Goal: Transaction & Acquisition: Obtain resource

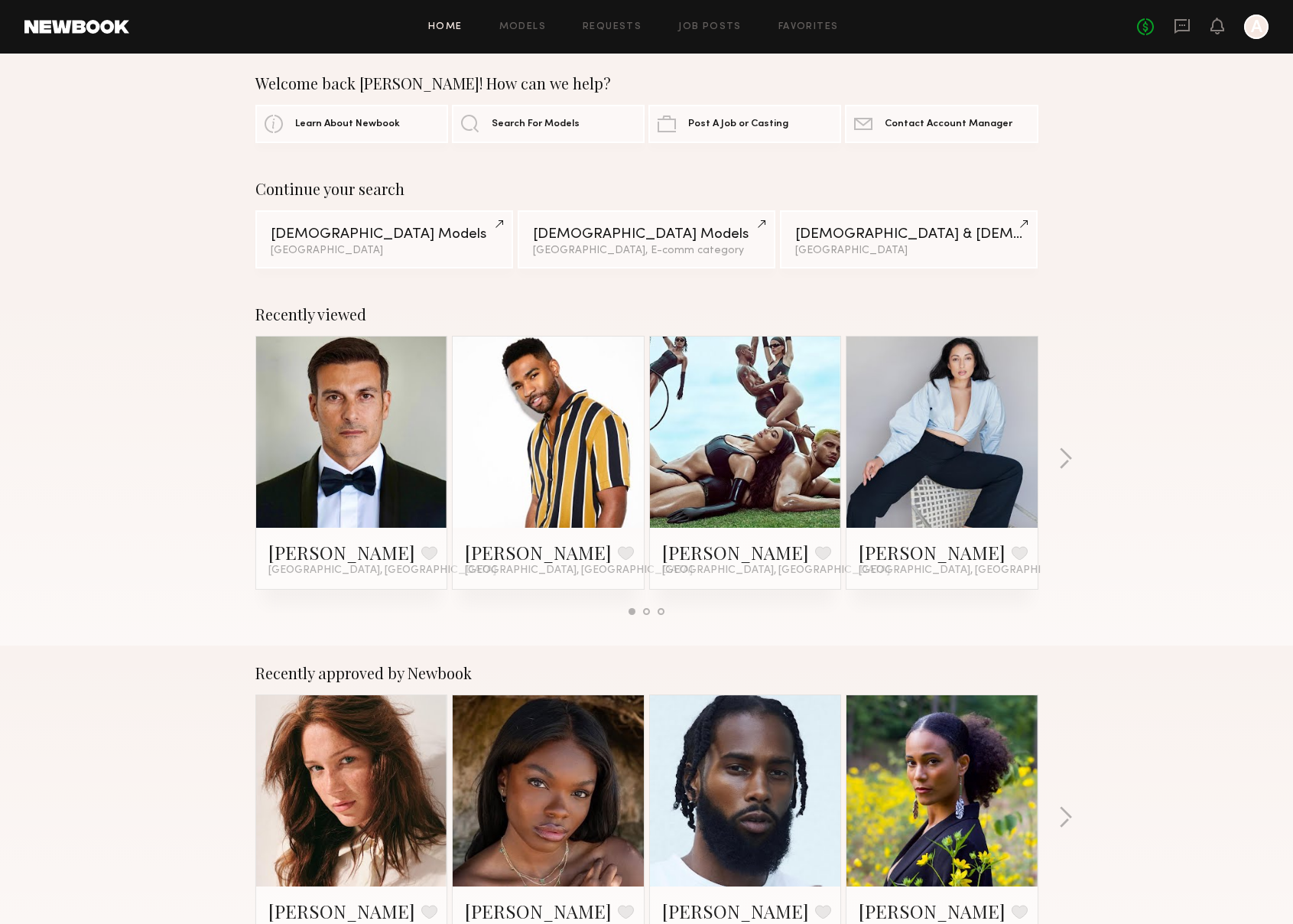
scroll to position [20, 0]
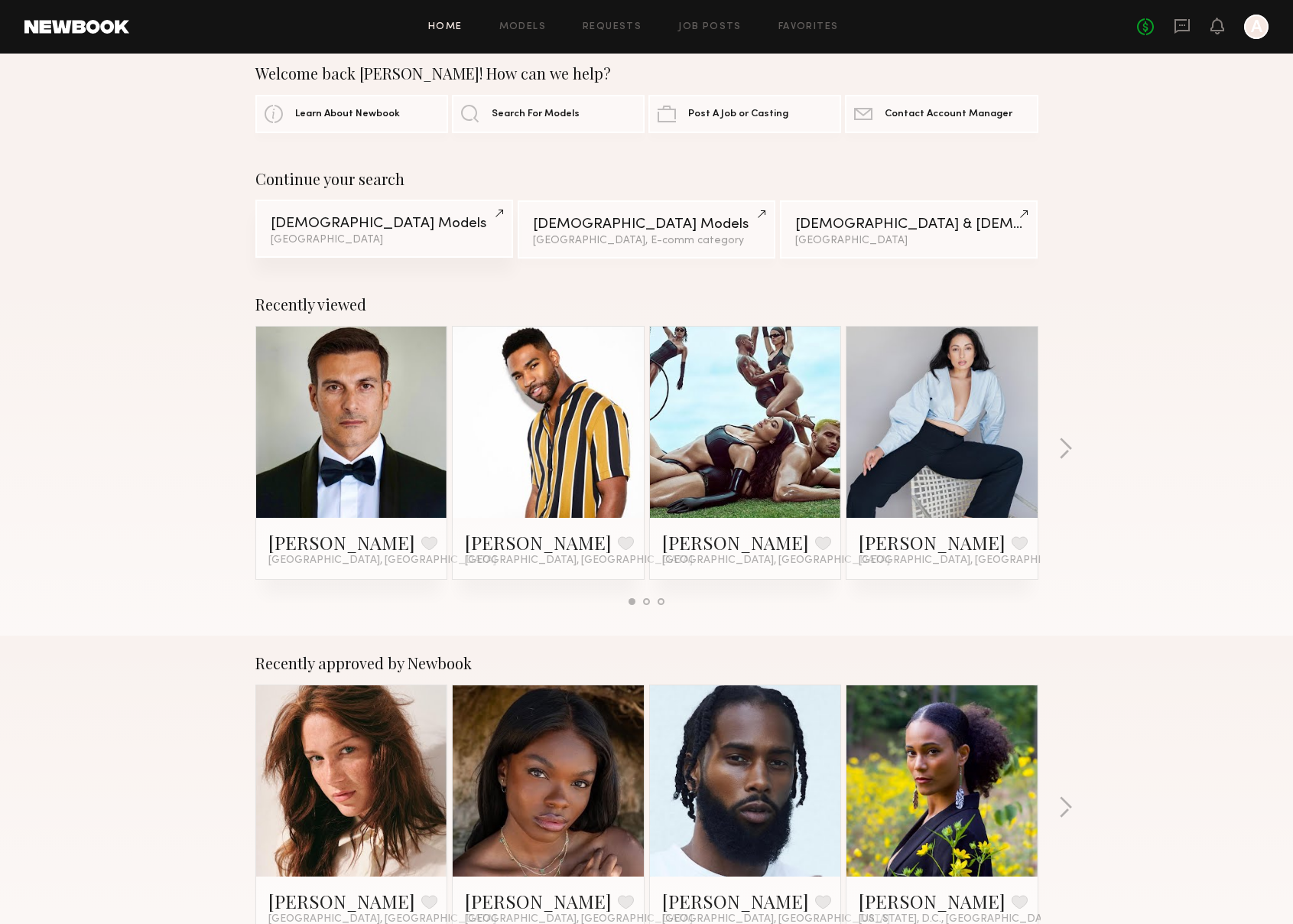
click at [351, 245] on link "[DEMOGRAPHIC_DATA] Models [GEOGRAPHIC_DATA]" at bounding box center [383, 228] width 258 height 58
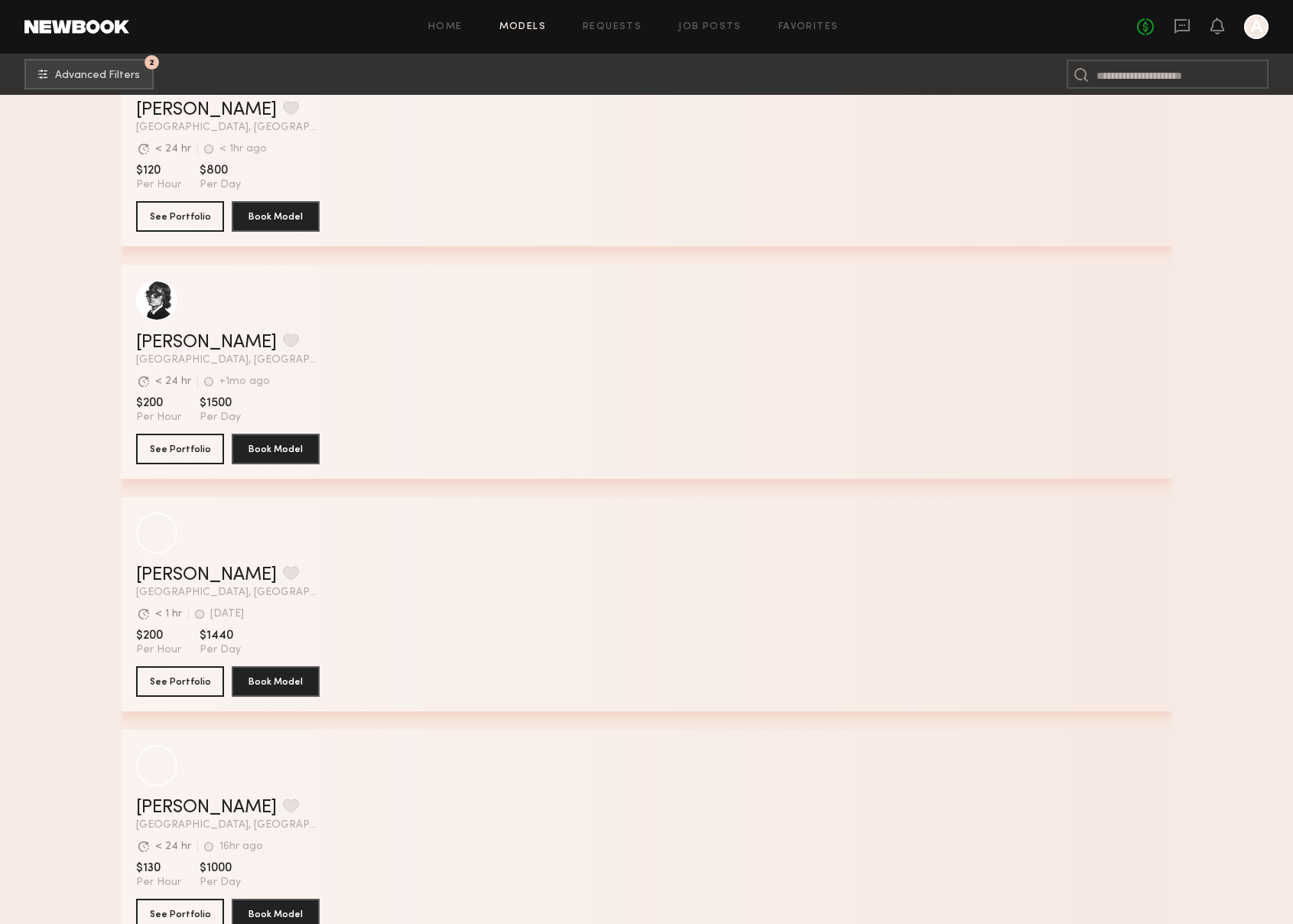
scroll to position [29184, 0]
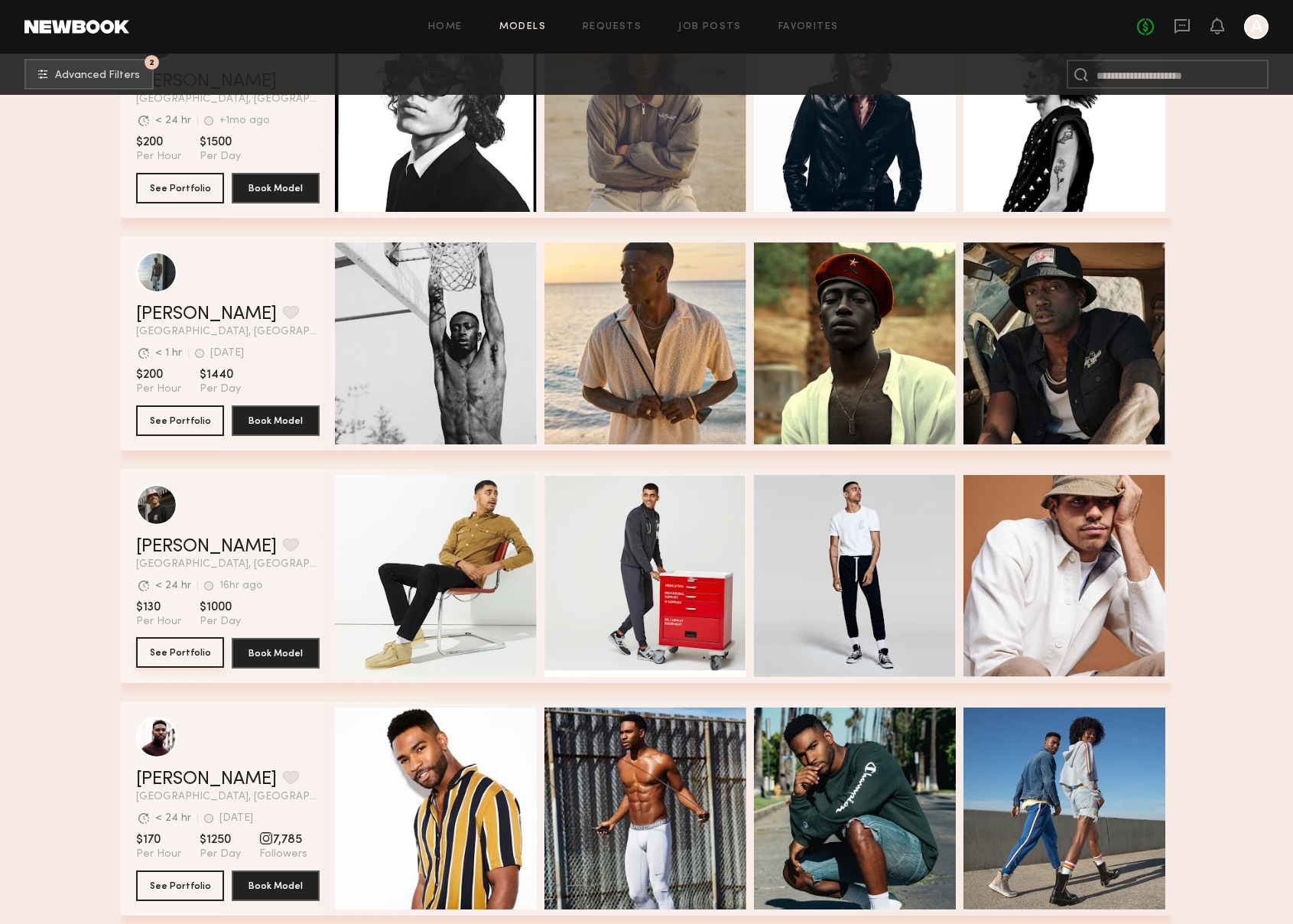
click at [175, 644] on button "See Portfolio" at bounding box center [180, 652] width 88 height 30
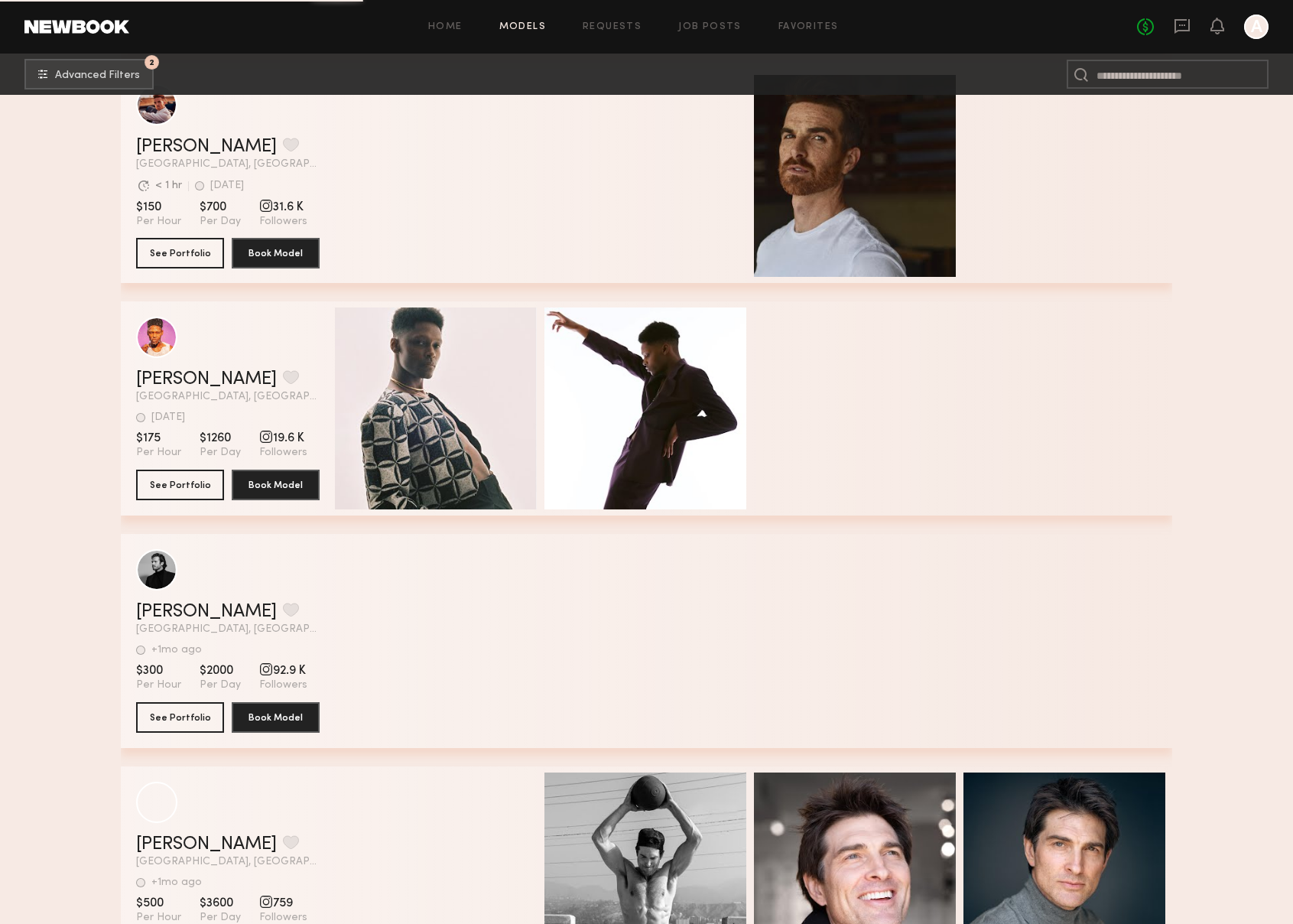
scroll to position [69222, 0]
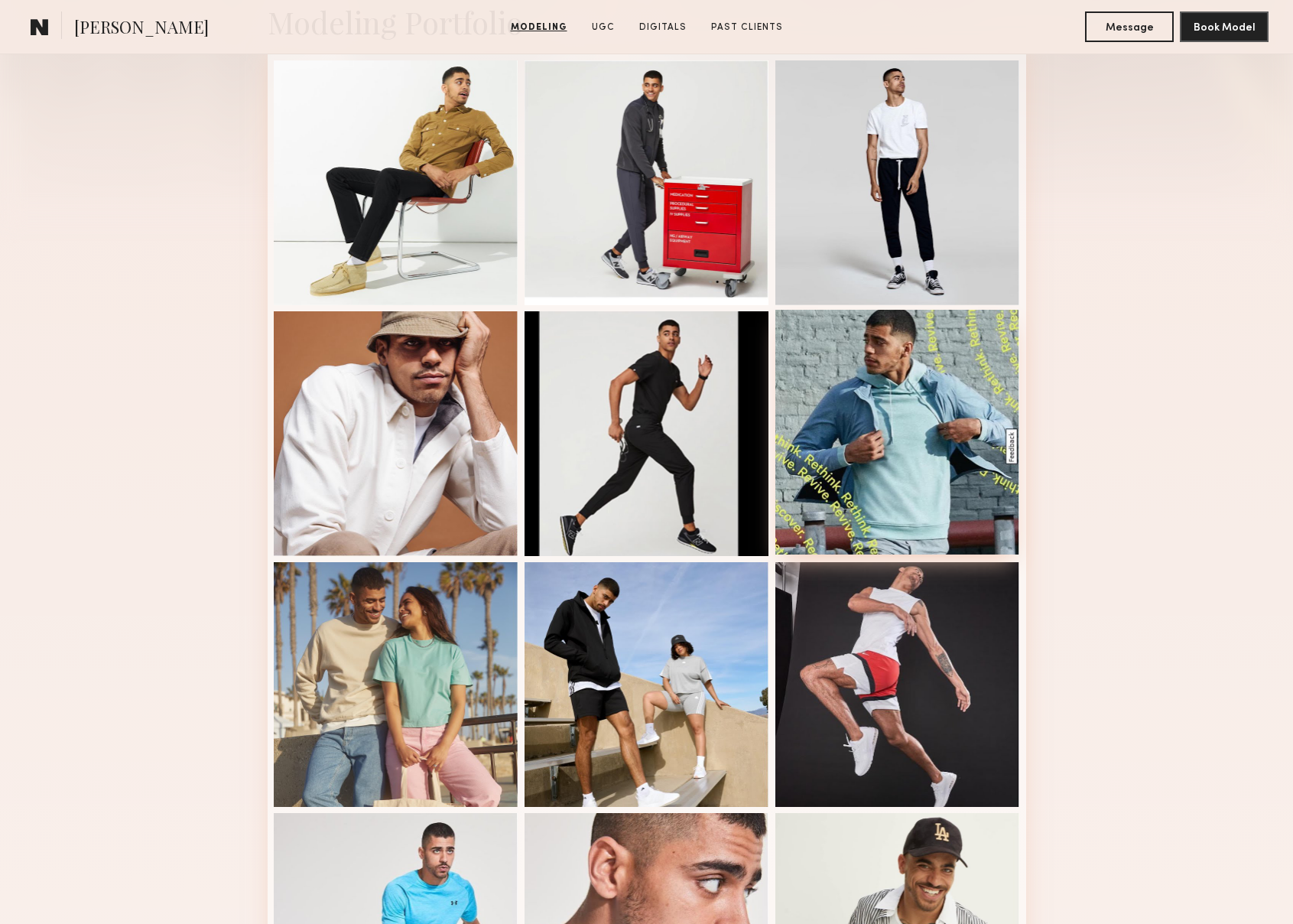
scroll to position [652, 0]
